Goal: Task Accomplishment & Management: Manage account settings

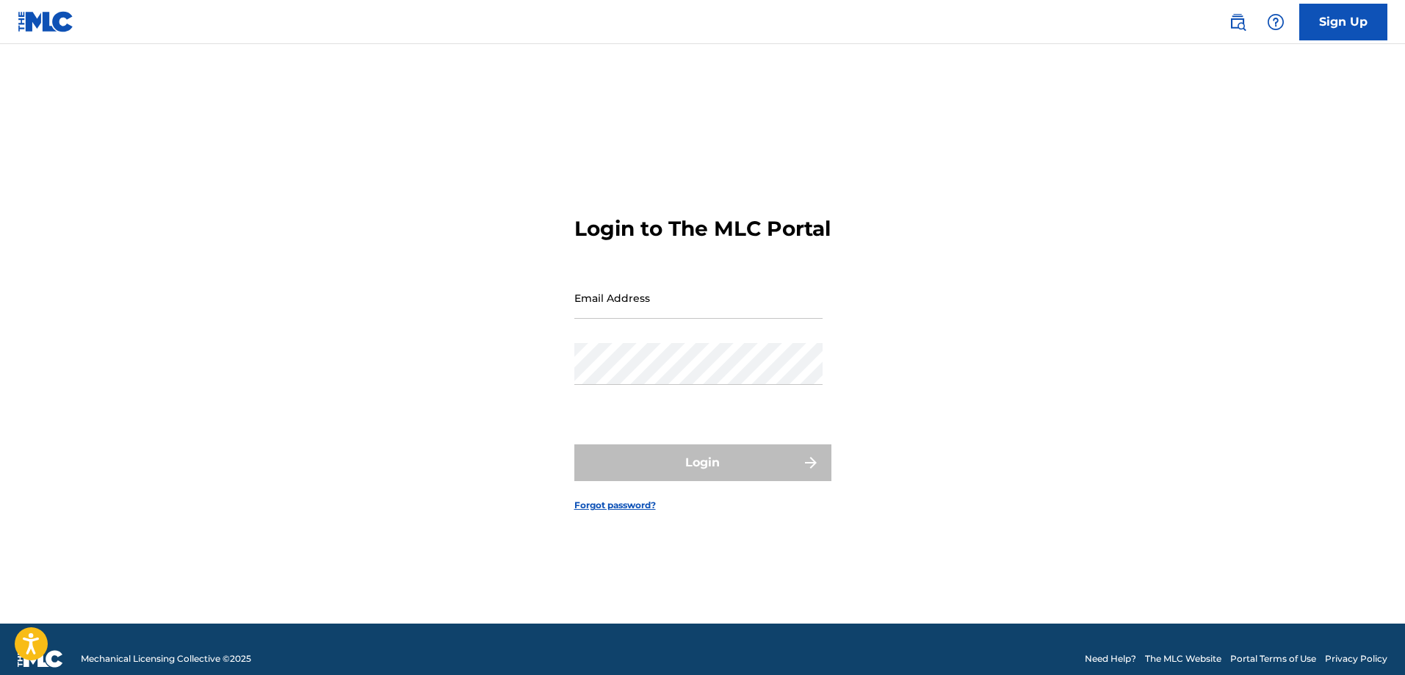
click at [628, 296] on input "Email Address" at bounding box center [698, 298] width 248 height 42
type input "[PERSON_NAME][EMAIL_ADDRESS][PERSON_NAME][DOMAIN_NAME]"
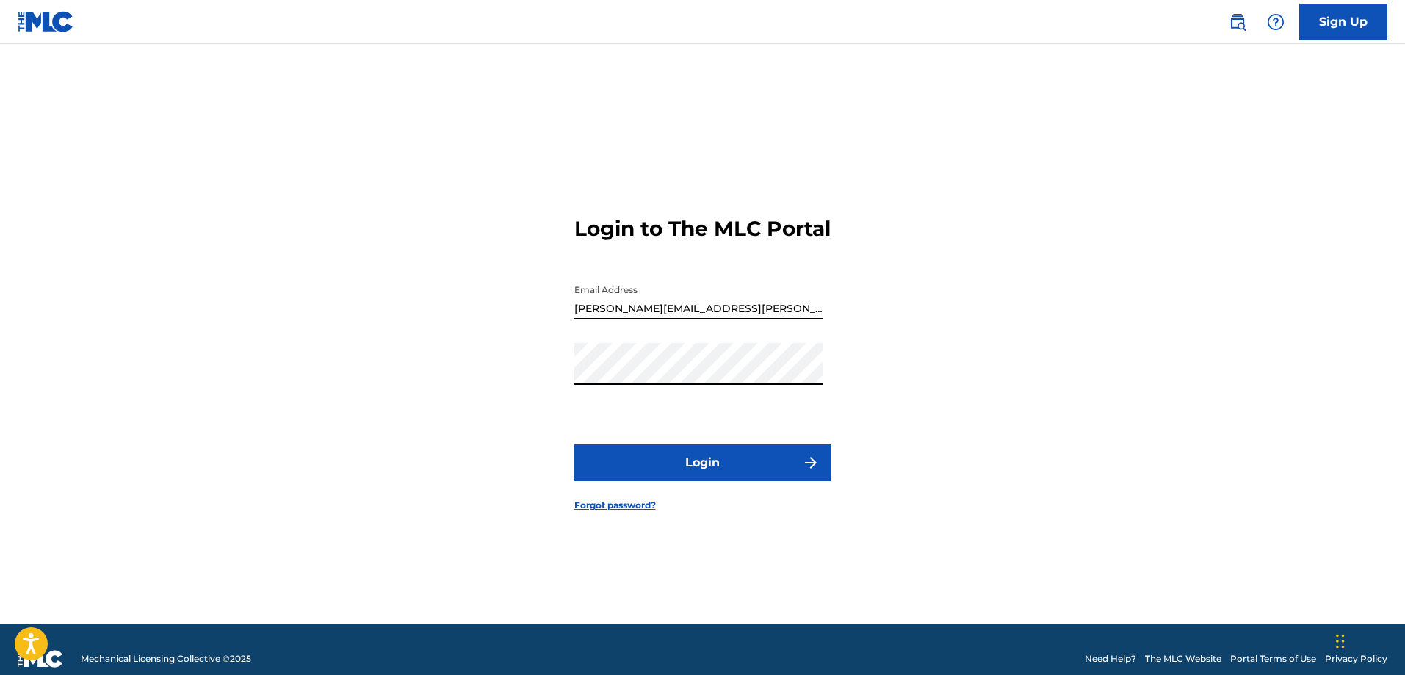
click at [695, 481] on button "Login" at bounding box center [702, 462] width 257 height 37
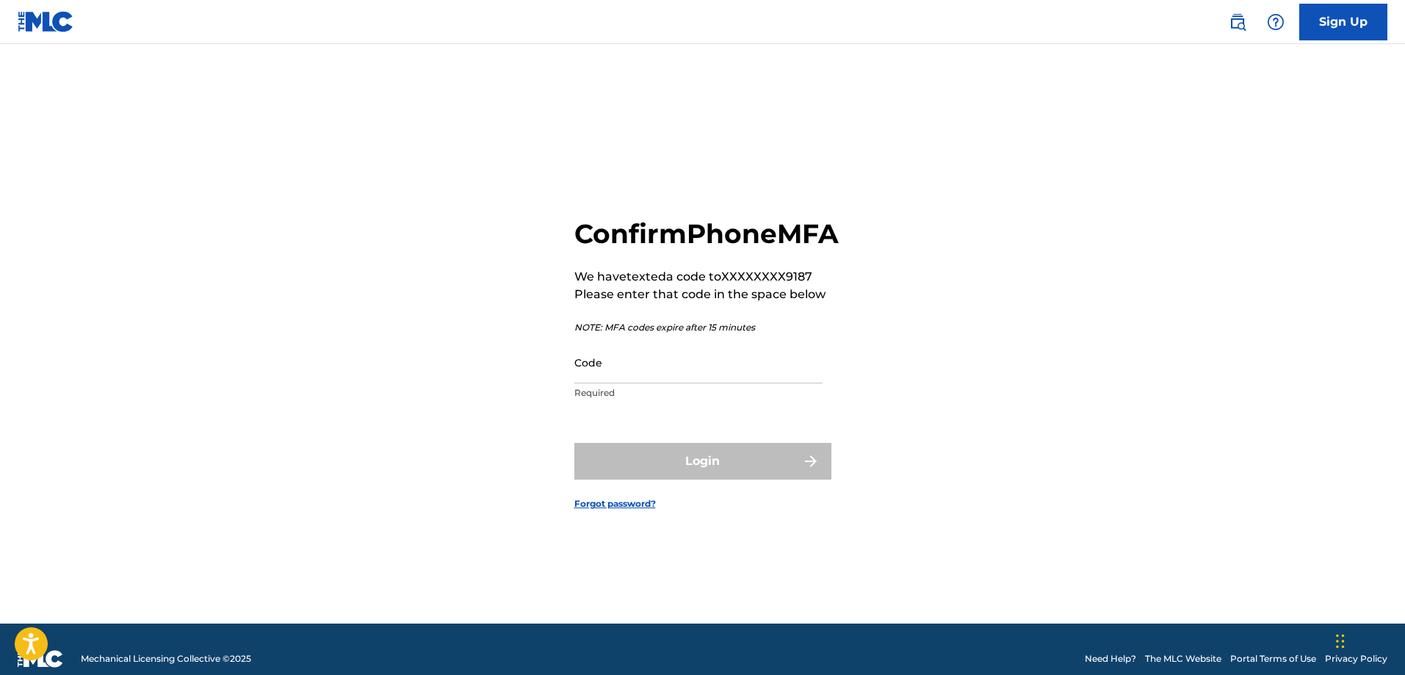
click at [676, 383] on input "Code" at bounding box center [698, 362] width 248 height 42
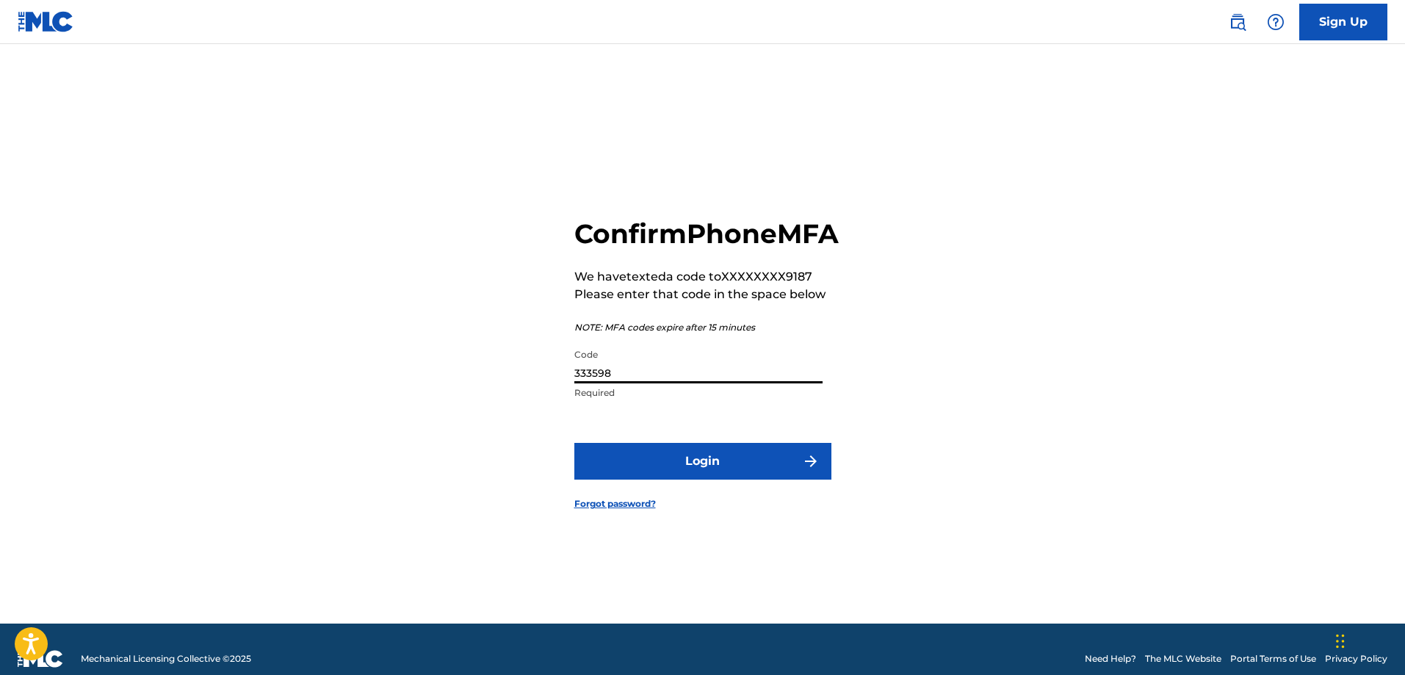
type input "333598"
click at [744, 479] on button "Login" at bounding box center [702, 461] width 257 height 37
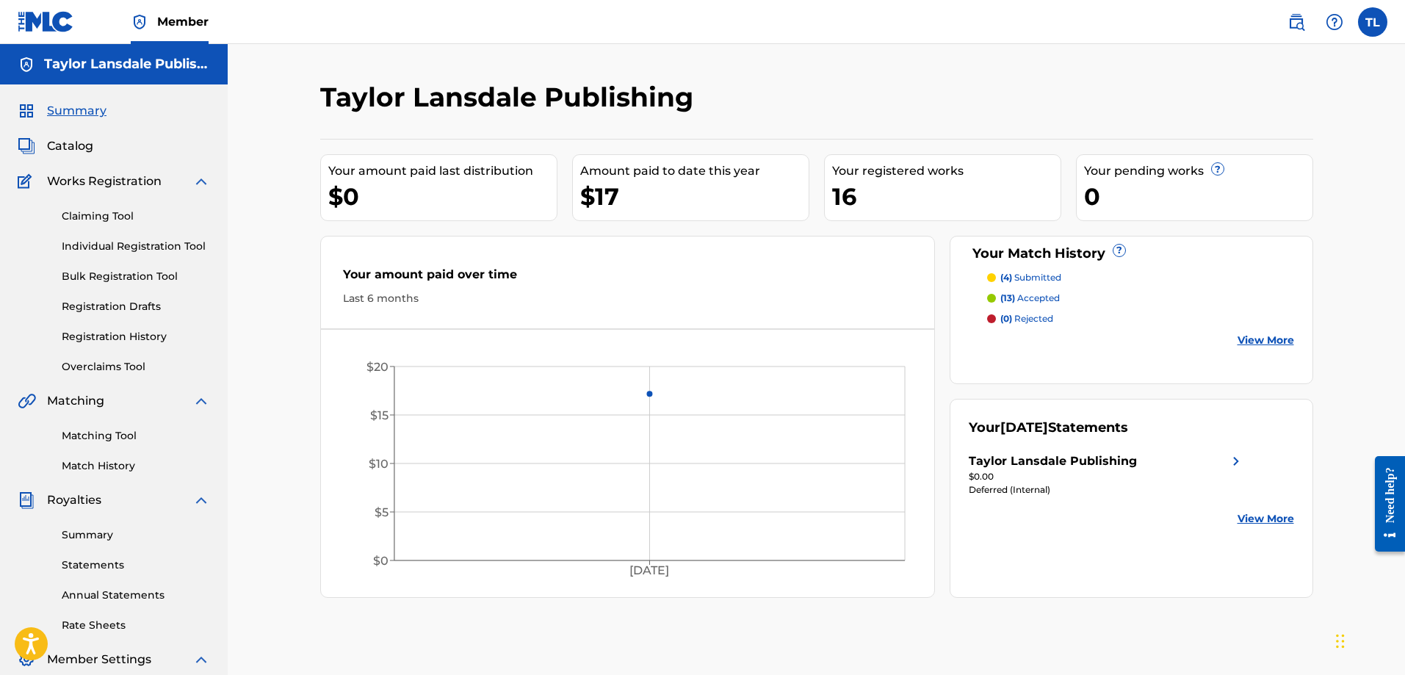
click at [607, 199] on div "$17" at bounding box center [694, 196] width 228 height 33
